Goal: Information Seeking & Learning: Learn about a topic

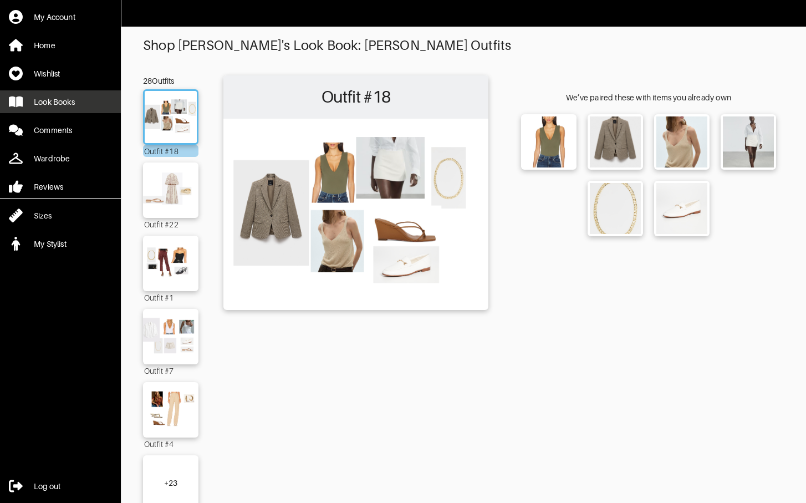
click at [59, 100] on div "Look Books" at bounding box center [54, 101] width 41 height 11
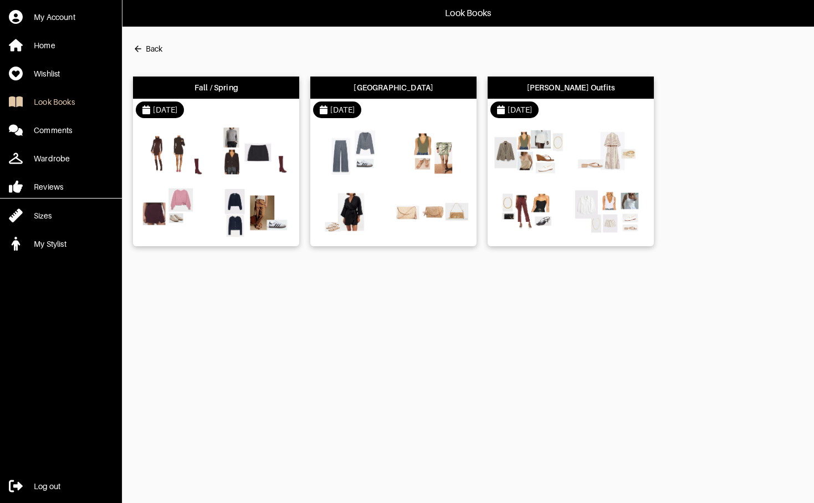
click at [237, 94] on div "Fall / Spring" at bounding box center [216, 87] width 166 height 22
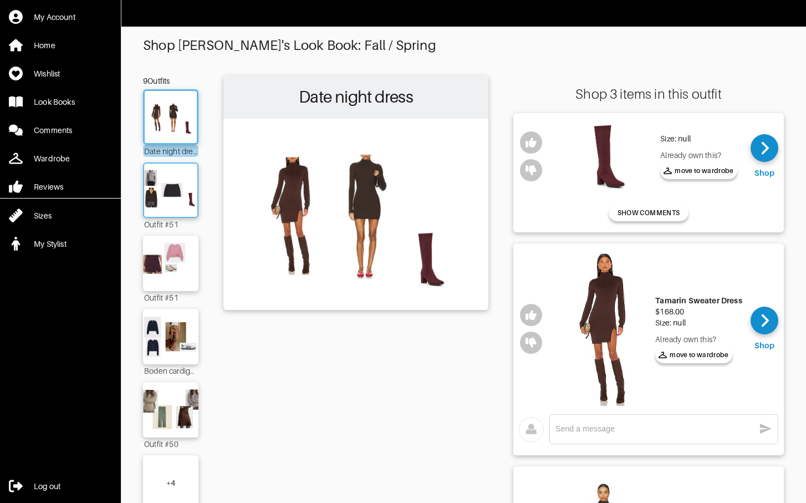
click at [168, 212] on div at bounding box center [170, 189] width 55 height 55
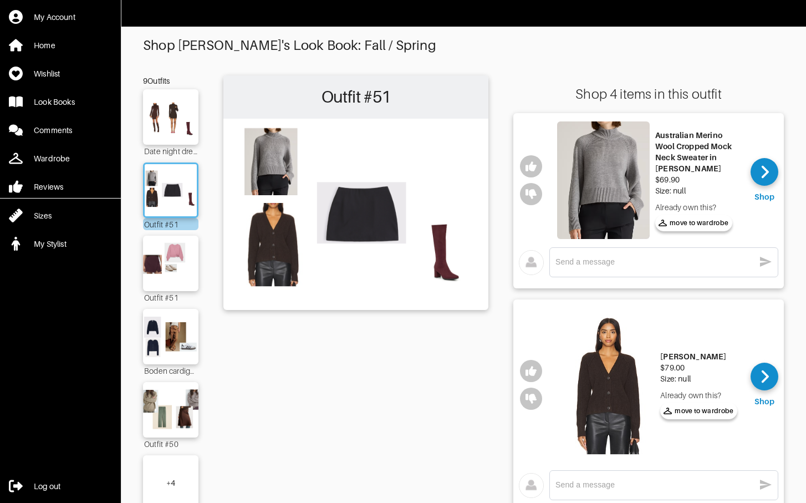
click at [616, 381] on img at bounding box center [608, 385] width 93 height 154
click at [625, 165] on img at bounding box center [603, 179] width 93 height 117
click at [168, 275] on img at bounding box center [171, 263] width 60 height 42
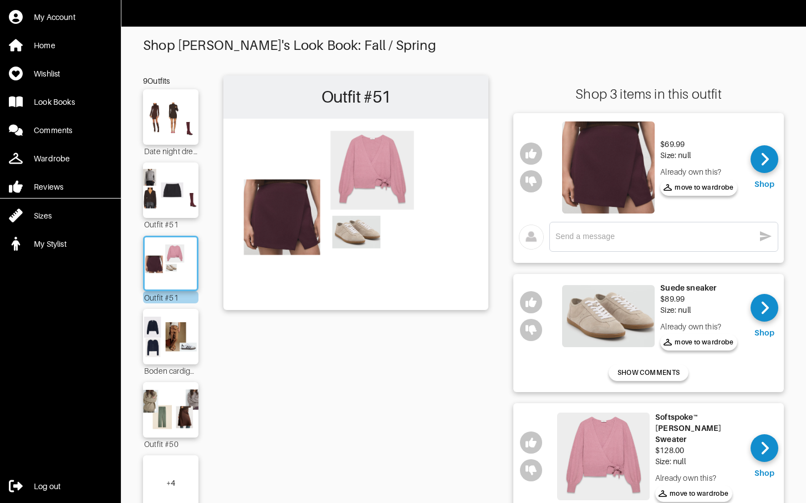
click at [623, 328] on img at bounding box center [608, 316] width 93 height 63
click at [604, 446] on img at bounding box center [603, 456] width 93 height 88
click at [175, 330] on img at bounding box center [171, 336] width 60 height 42
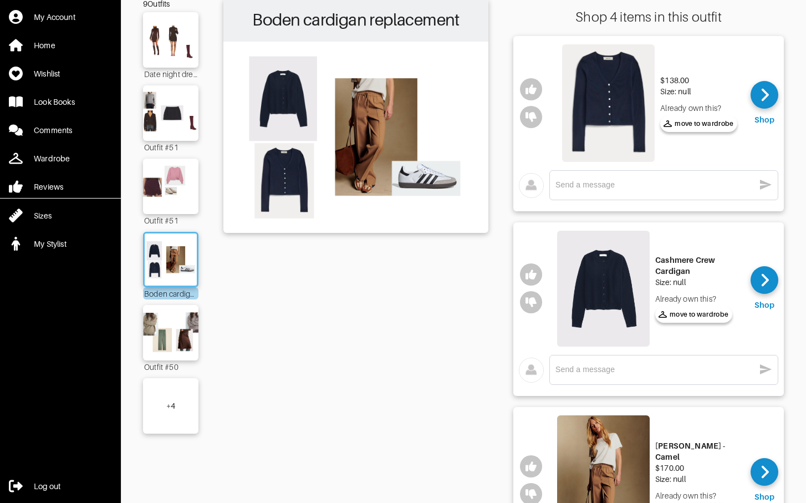
scroll to position [145, 0]
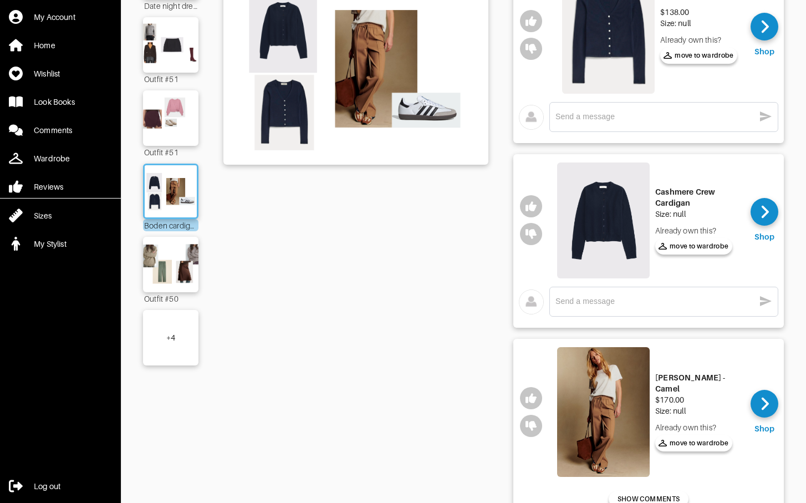
click at [591, 366] on img at bounding box center [603, 412] width 93 height 130
click at [176, 326] on div "+ 4" at bounding box center [170, 337] width 55 height 55
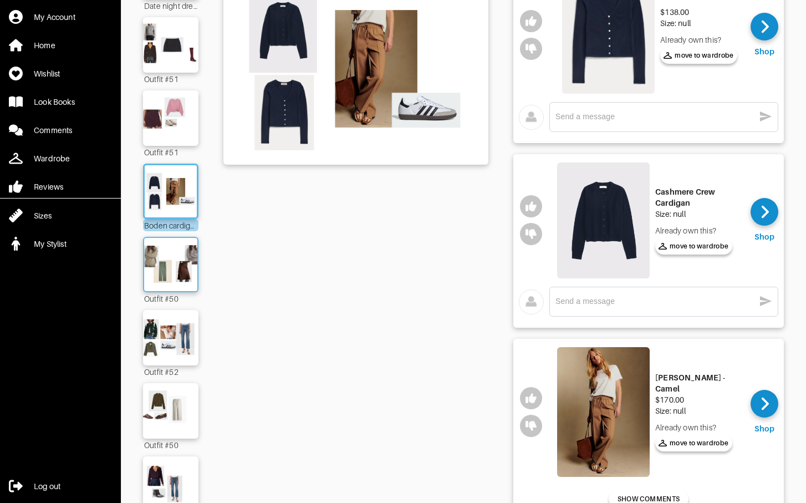
click at [171, 278] on img at bounding box center [171, 264] width 60 height 42
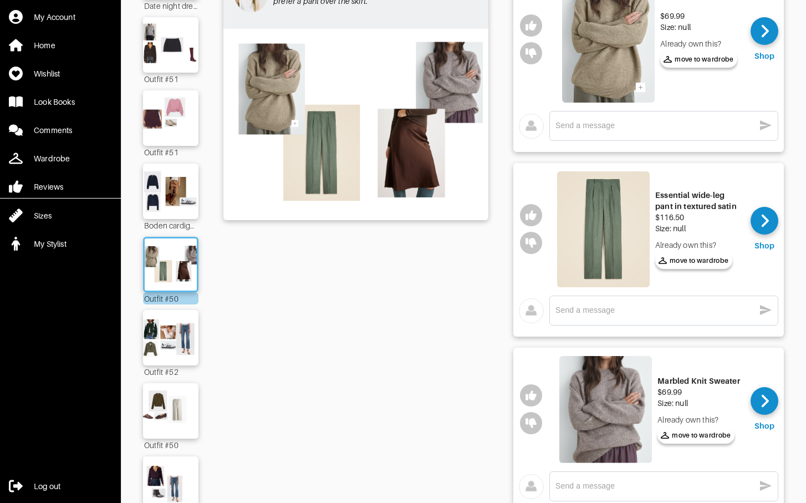
click at [636, 42] on img at bounding box center [608, 39] width 93 height 126
click at [179, 385] on div at bounding box center [170, 410] width 55 height 55
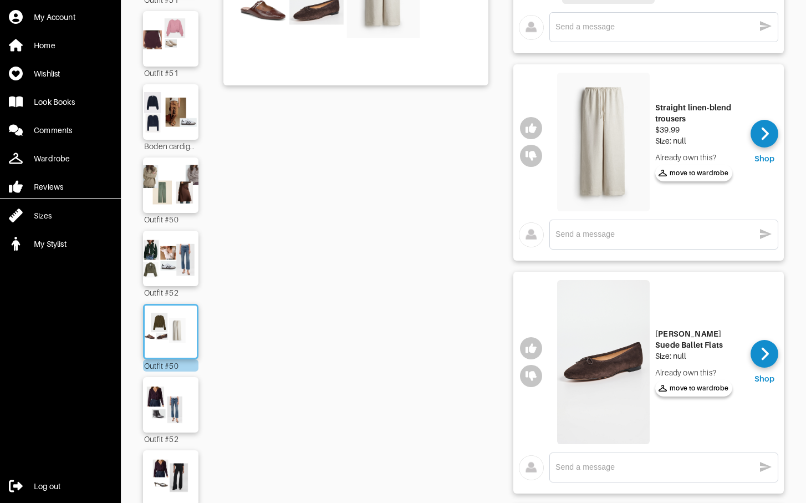
scroll to position [247, 0]
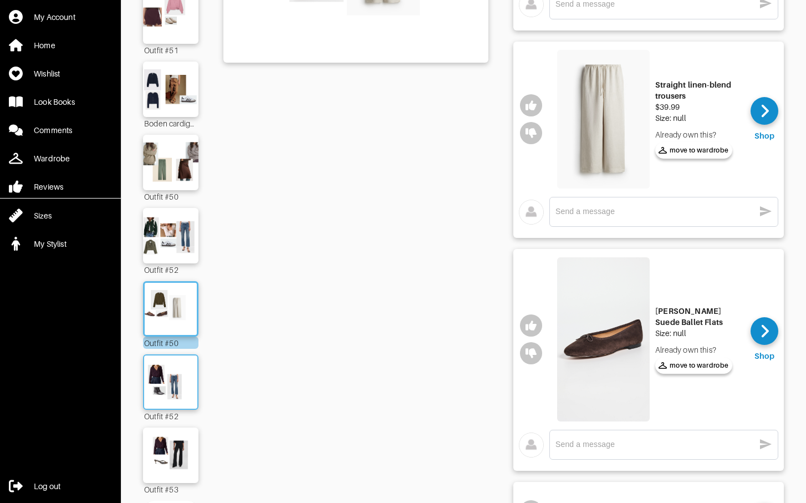
click at [188, 387] on img at bounding box center [171, 382] width 60 height 42
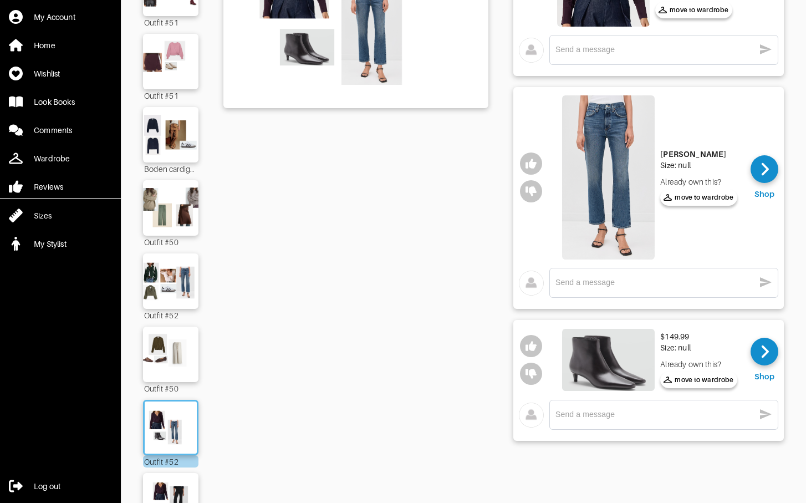
scroll to position [86, 0]
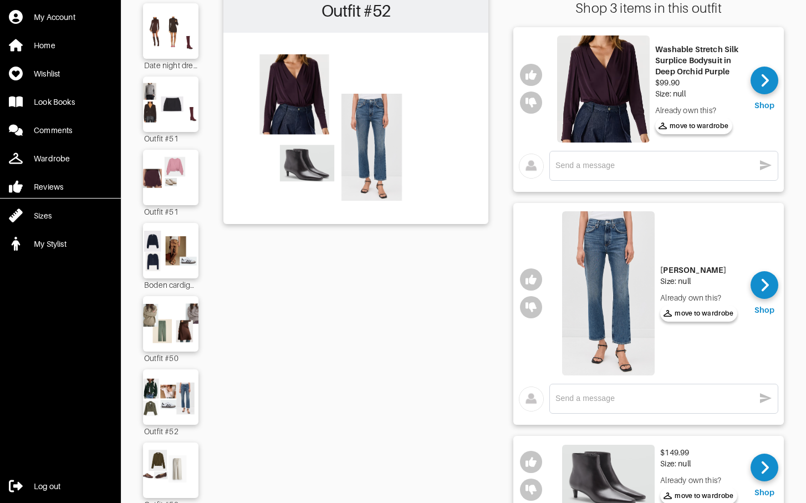
click at [599, 283] on img at bounding box center [608, 293] width 93 height 164
click at [171, 417] on img at bounding box center [171, 397] width 60 height 42
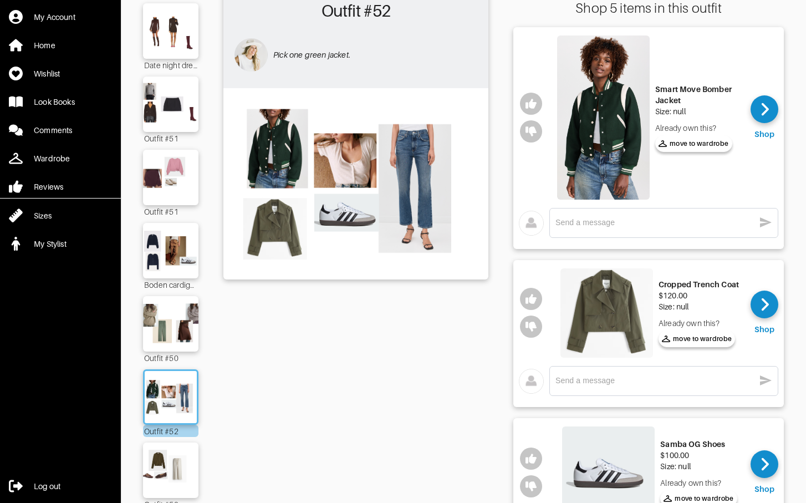
click at [628, 304] on img at bounding box center [606, 312] width 93 height 89
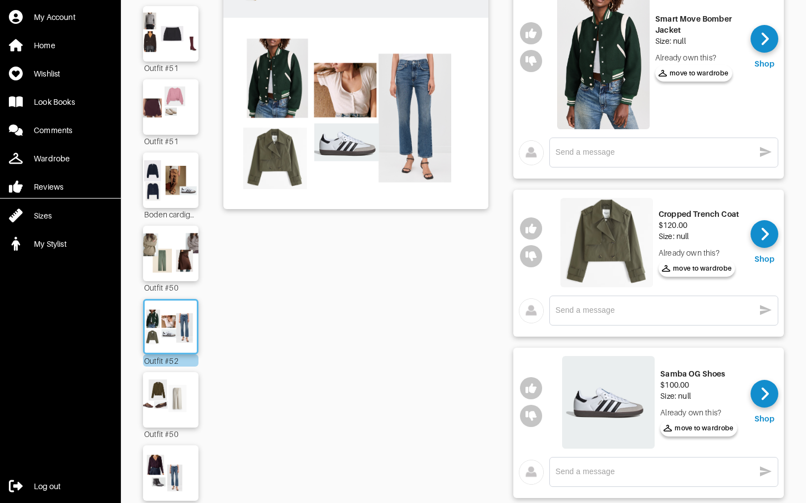
scroll to position [190, 0]
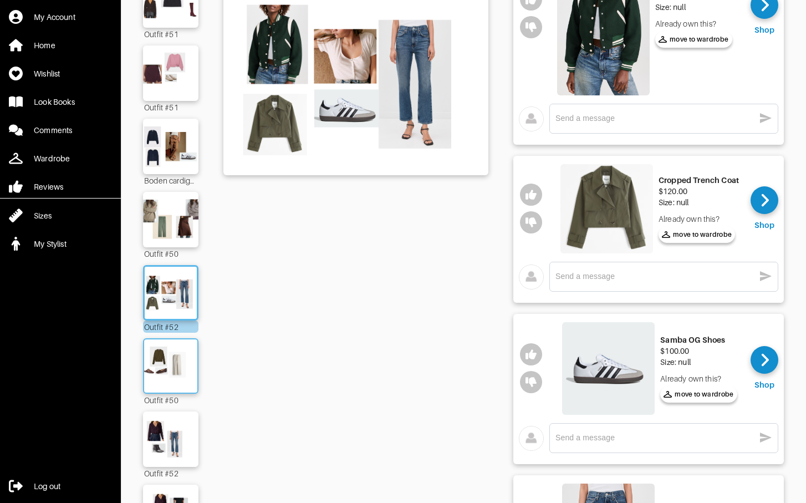
click at [168, 370] on img at bounding box center [171, 366] width 60 height 42
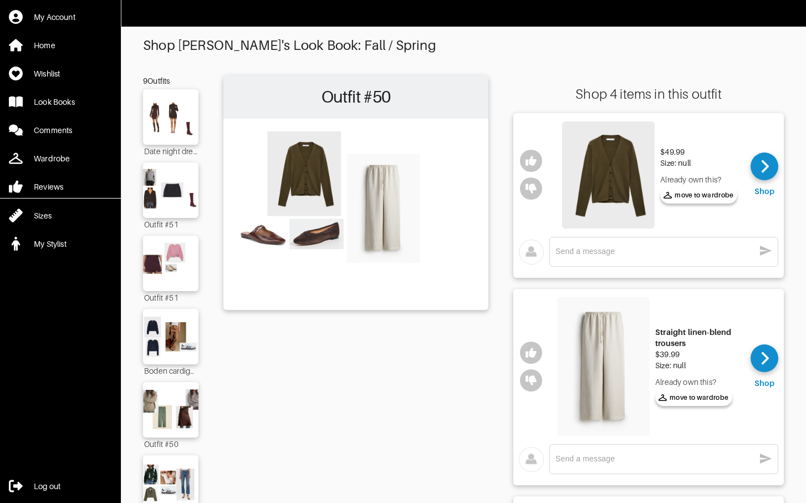
click at [620, 171] on img at bounding box center [608, 174] width 93 height 107
click at [160, 406] on img at bounding box center [171, 409] width 60 height 42
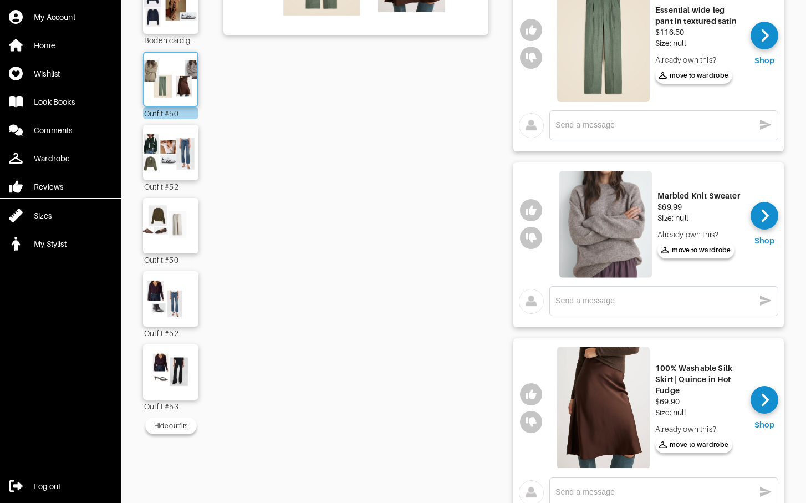
scroll to position [341, 0]
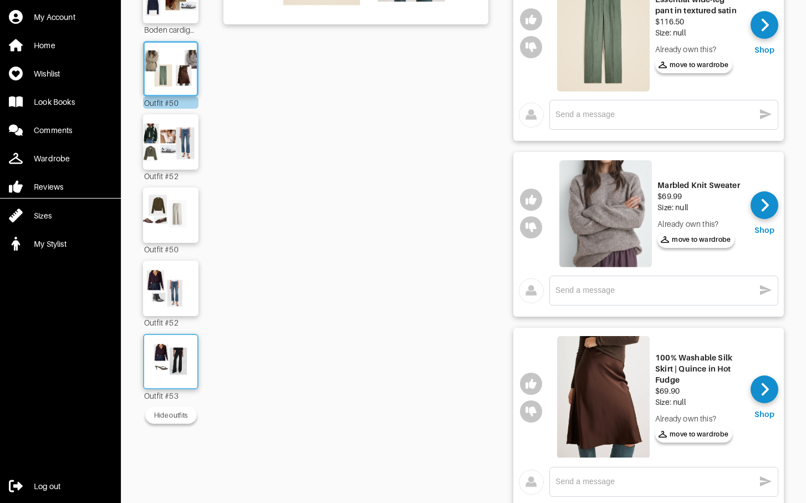
click at [175, 355] on img at bounding box center [171, 361] width 60 height 42
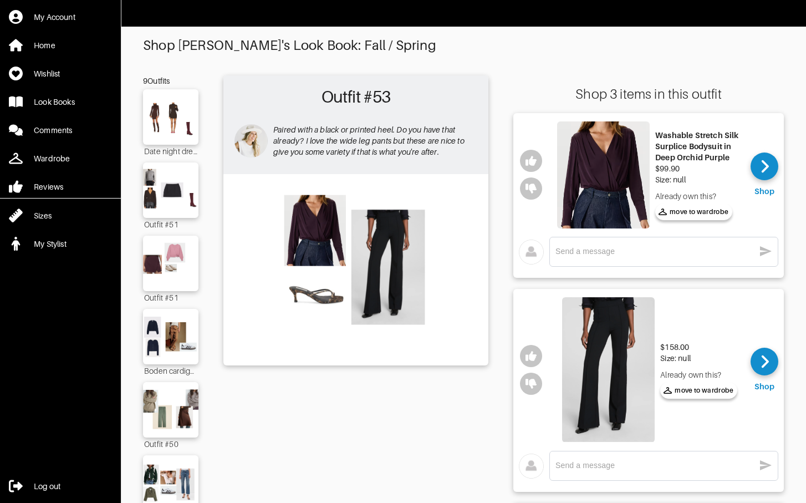
click at [596, 172] on img at bounding box center [603, 174] width 93 height 107
click at [631, 392] on img at bounding box center [608, 370] width 93 height 146
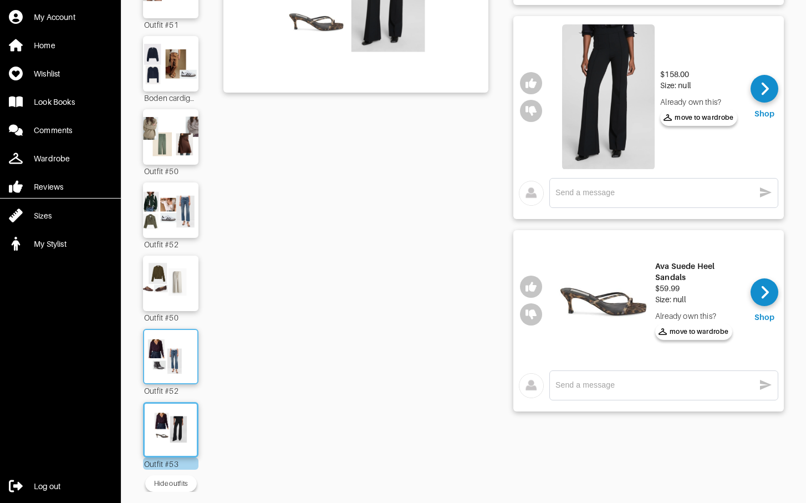
scroll to position [281, 0]
